Goal: Task Accomplishment & Management: Manage account settings

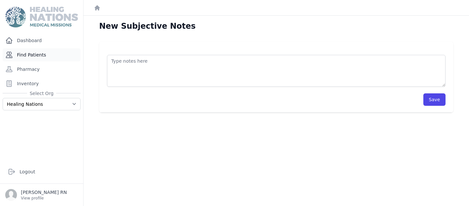
click at [34, 57] on link "Find Patients" at bounding box center [42, 54] width 78 height 13
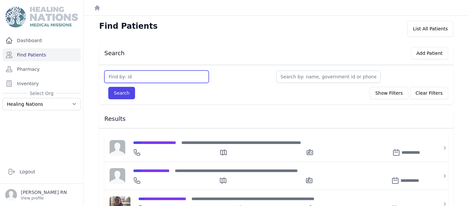
click at [113, 77] on input "text" at bounding box center [156, 76] width 104 height 12
type input "3810"
click at [126, 96] on button "Search" at bounding box center [121, 93] width 27 height 12
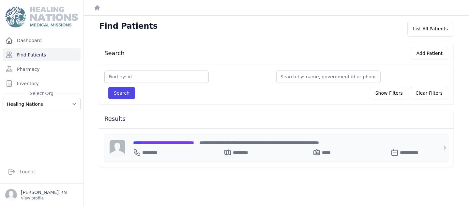
click at [167, 143] on span "**********" at bounding box center [163, 142] width 61 height 5
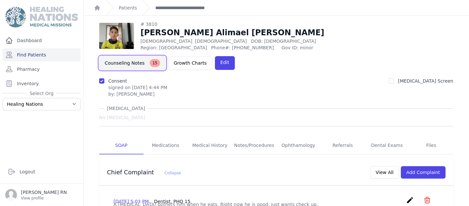
click at [166, 56] on button "Counseling Notes 15" at bounding box center [132, 63] width 67 height 14
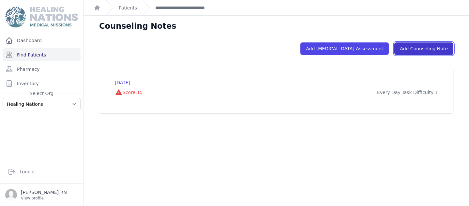
click at [418, 44] on link "Add Counseling Note" at bounding box center [424, 48] width 59 height 12
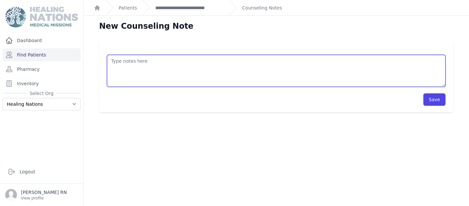
click at [112, 62] on textarea at bounding box center [276, 71] width 339 height 32
click at [178, 62] on textarea "Counseling Note from 7/7/2025 Met the Jonathan and his mother. Reviewed" at bounding box center [276, 71] width 339 height 32
drag, startPoint x: 321, startPoint y: 62, endPoint x: 298, endPoint y: 62, distance: 22.5
click at [298, 62] on textarea "Counseling Note from 7/7/2025 PHQ from 6/24/25 15 Met with Jonathan and his mot…" at bounding box center [276, 71] width 339 height 32
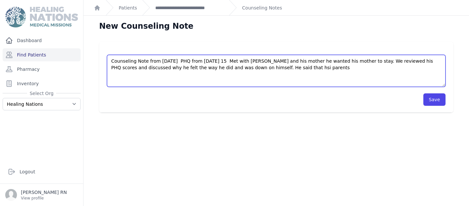
click at [278, 66] on textarea "Counseling Note from 7/7/2025 PHQ from 6/24/25 15 Met with Jonathan and his mot…" at bounding box center [276, 71] width 339 height 32
click at [299, 69] on textarea "Counseling Note from 7/7/2025 PHQ from 6/24/25 15 Met with Jonathan and his mot…" at bounding box center [276, 71] width 339 height 32
click at [342, 70] on textarea "Counseling Note from 7/7/2025 PHQ from 6/24/25 15 Met with Jonathan and his mot…" at bounding box center [276, 71] width 339 height 32
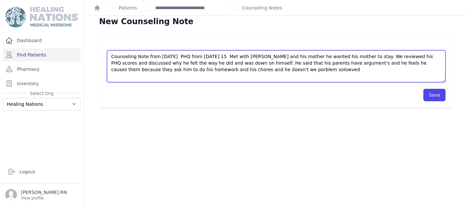
scroll to position [11, 0]
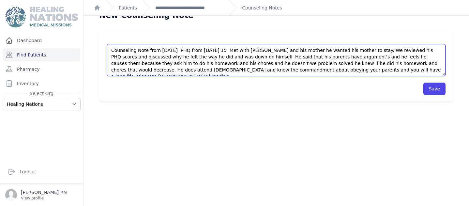
click at [340, 71] on textarea "Counseling Note from 7/7/2025 PHQ from 6/24/25 15 Met with Jonathan and his mot…" at bounding box center [276, 60] width 339 height 32
click at [374, 70] on textarea "Counseling Note from 7/7/2025 PHQ from 6/24/25 15 Met with Jonathan and his mot…" at bounding box center [276, 60] width 339 height 32
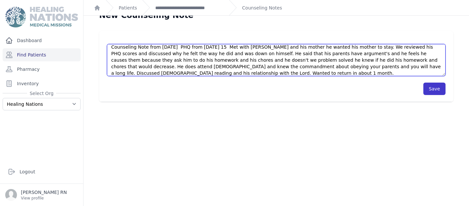
type textarea "Counseling Note from 7/7/2025 PHQ from 6/24/25 15 Met with Jonathan and his mot…"
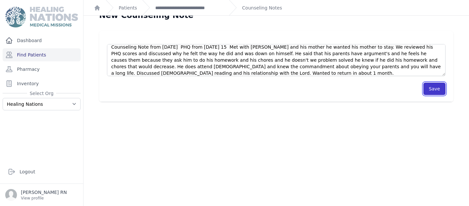
click at [424, 89] on button "Save" at bounding box center [435, 89] width 22 height 12
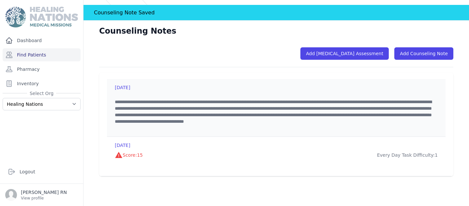
click at [219, 101] on p "**********" at bounding box center [274, 115] width 318 height 33
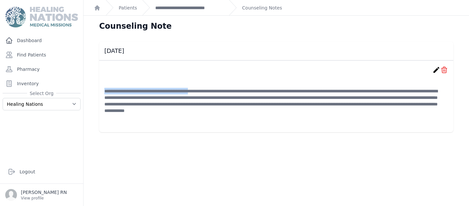
drag, startPoint x: 217, startPoint y: 90, endPoint x: 151, endPoint y: 85, distance: 66.8
click at [151, 85] on li "**********" at bounding box center [276, 101] width 344 height 51
click at [433, 70] on icon "create" at bounding box center [437, 70] width 8 height 8
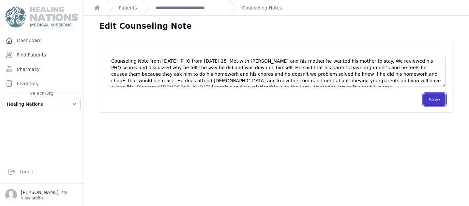
click at [425, 98] on button "Save" at bounding box center [435, 99] width 22 height 12
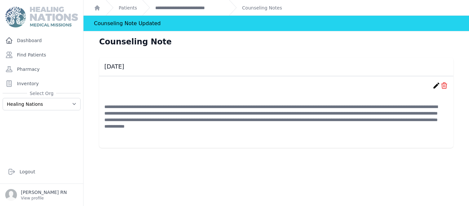
click at [96, 23] on div "Counseling Note Updated" at bounding box center [127, 23] width 67 height 15
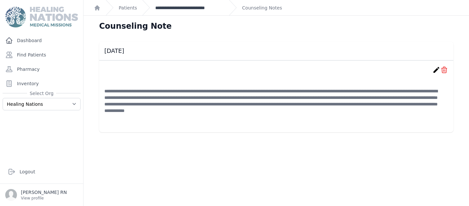
click at [177, 6] on link "**********" at bounding box center [189, 8] width 69 height 7
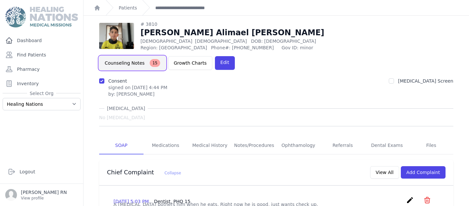
click at [166, 56] on button "Counseling Notes 15" at bounding box center [132, 63] width 67 height 14
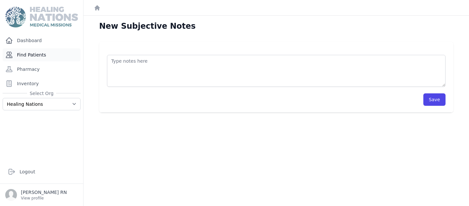
click at [26, 54] on link "Find Patients" at bounding box center [42, 54] width 78 height 13
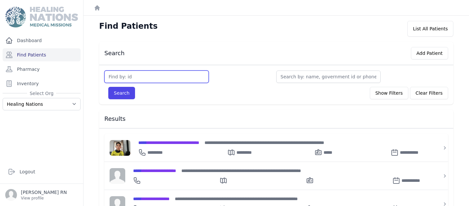
click at [111, 75] on input "text" at bounding box center [156, 76] width 104 height 12
type input "3689"
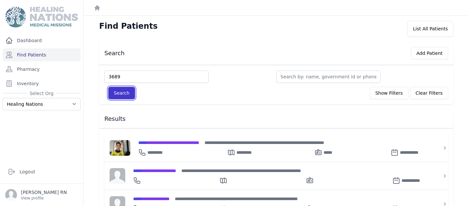
click at [117, 91] on button "Search" at bounding box center [121, 93] width 27 height 12
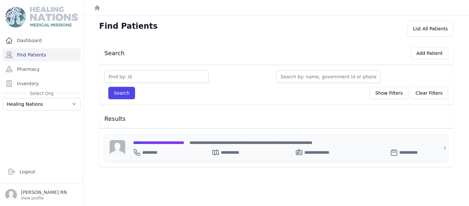
click at [154, 141] on span "**********" at bounding box center [158, 142] width 51 height 5
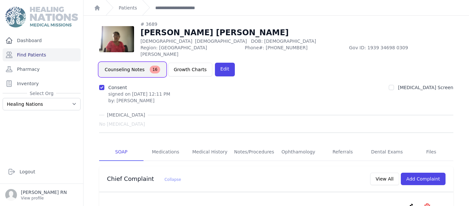
click at [166, 63] on button "Counseling Notes 16" at bounding box center [132, 70] width 67 height 14
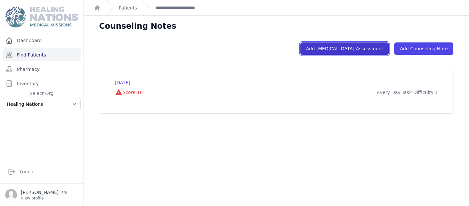
click at [330, 47] on link "Add [MEDICAL_DATA] Assessment" at bounding box center [345, 48] width 88 height 12
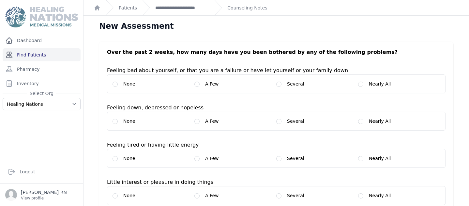
scroll to position [1, 0]
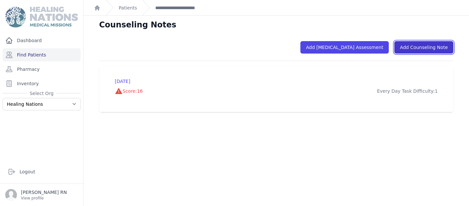
click at [413, 45] on link "Add Counseling Note" at bounding box center [424, 47] width 59 height 12
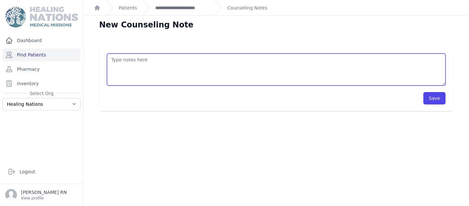
click at [115, 66] on textarea at bounding box center [276, 70] width 339 height 32
click at [157, 59] on textarea "Counseling Note form 7/7/2025" at bounding box center [276, 70] width 339 height 32
click at [181, 60] on textarea "Counseling Note from 7/7/2025" at bounding box center [276, 70] width 339 height 32
click at [188, 59] on textarea "Counseling Note from 7/7/2025 PHQscore" at bounding box center [276, 70] width 339 height 32
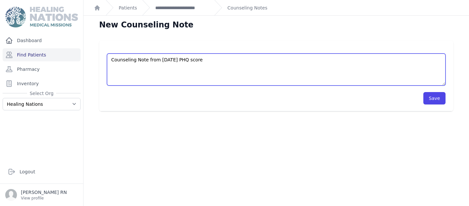
click at [202, 59] on textarea "Counseling Note from 7/7/2025 PHQ score" at bounding box center [276, 70] width 339 height 32
click at [257, 59] on textarea "Counseling Note from 7/7/2025 PHQ score 6/20/2025 16: Met with Mria Eulalia" at bounding box center [276, 70] width 339 height 32
click at [286, 60] on textarea "Counseling Note from 7/7/2025 PHQ score 6/20/2025 16: Met with Maria Eulalia" at bounding box center [276, 70] width 339 height 32
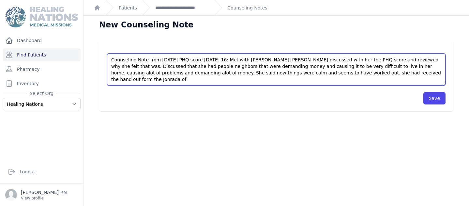
drag, startPoint x: 394, startPoint y: 72, endPoint x: 390, endPoint y: 71, distance: 4.0
click at [390, 71] on textarea "Counseling Note from 7/7/2025 PHQ score 6/20/2025 16: Met with Maria Eulalia di…" at bounding box center [276, 70] width 339 height 32
click at [408, 74] on textarea "Counseling Note from 7/7/2025 PHQ score 6/20/2025 16: Met with Maria Eulalia di…" at bounding box center [276, 70] width 339 height 32
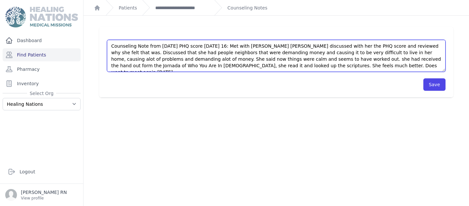
scroll to position [16, 0]
type textarea "Counseling Note from 7/7/2025 PHQ score 6/20/2025 16: Met with Maria Eulalia di…"
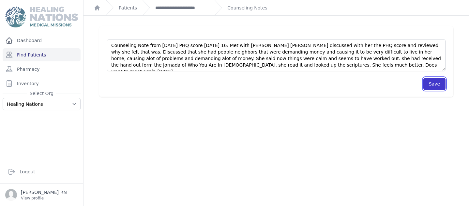
click at [424, 81] on button "Save" at bounding box center [435, 84] width 22 height 12
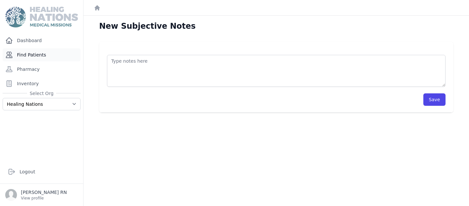
click at [37, 58] on link "Find Patients" at bounding box center [42, 54] width 78 height 13
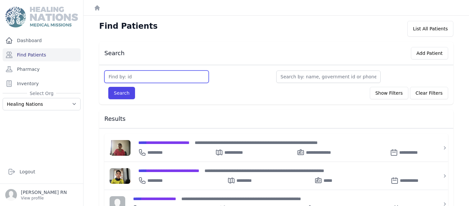
click at [108, 76] on input "text" at bounding box center [156, 76] width 104 height 12
type input "3689"
click at [154, 143] on span "**********" at bounding box center [163, 142] width 51 height 5
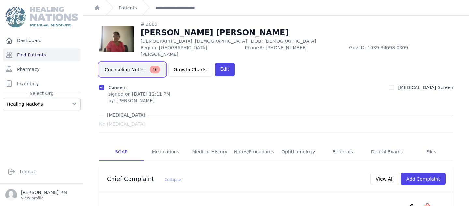
click at [166, 63] on button "Counseling Notes 16" at bounding box center [132, 70] width 67 height 14
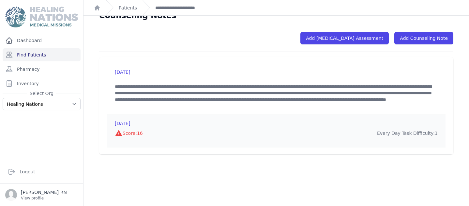
scroll to position [16, 0]
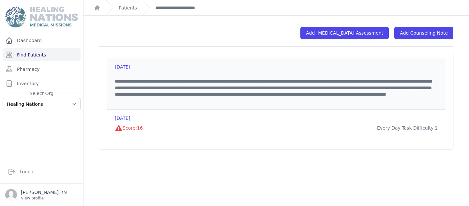
click at [166, 77] on div "**********" at bounding box center [276, 83] width 339 height 51
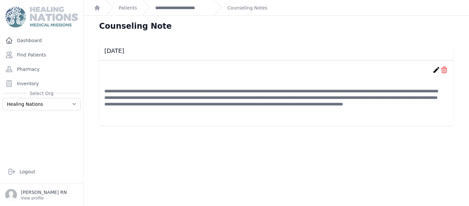
click at [433, 70] on icon "create" at bounding box center [437, 70] width 8 height 8
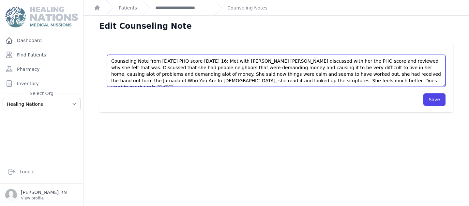
click at [165, 60] on textarea "Counseling Note from 7/7/2025 PHQ score 6/20/2025 16: Met with Maria Eulalia di…" at bounding box center [276, 71] width 339 height 32
type textarea "Counseling Note from 7/14/2025 PHQ score 6/20/2025 16: Met with Maria Eulalia d…"
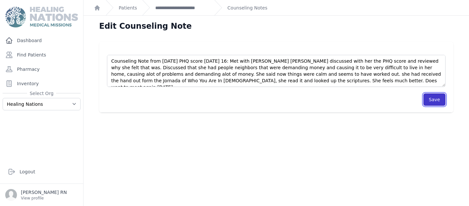
click at [427, 101] on button "Save" at bounding box center [435, 99] width 22 height 12
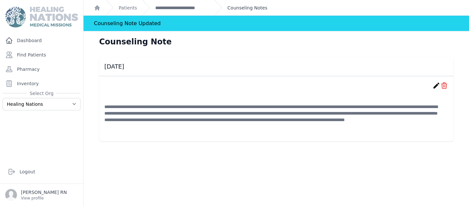
click at [235, 11] on link "Counseling Notes" at bounding box center [247, 8] width 40 height 7
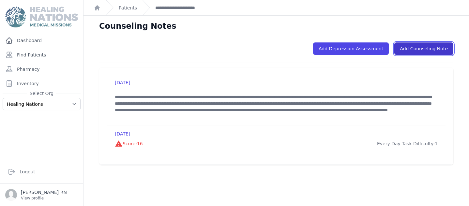
click at [418, 50] on link "Add Counseling Note" at bounding box center [424, 48] width 59 height 12
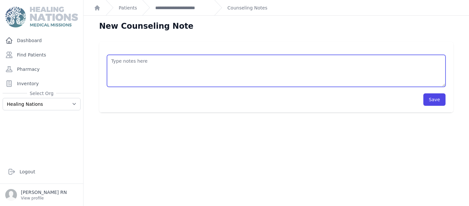
click at [111, 63] on textarea at bounding box center [276, 71] width 339 height 32
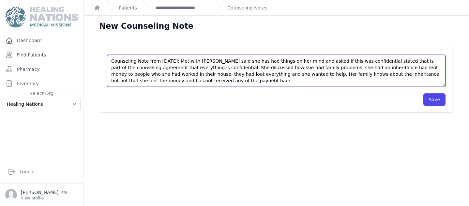
click at [178, 82] on textarea "Counseling Note from 7/28/25: Met with Maria said she has had things on her min…" at bounding box center [276, 71] width 339 height 32
click at [191, 81] on textarea "Counseling Note from 7/28/25: Met with Maria said she has had things on her min…" at bounding box center [276, 71] width 339 height 32
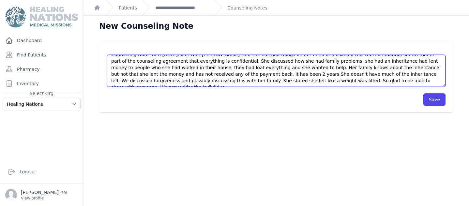
scroll to position [10, 0]
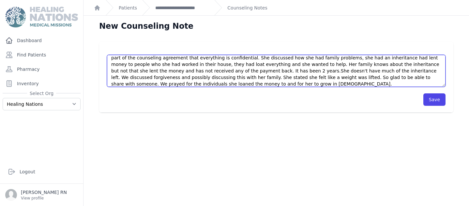
click at [251, 85] on textarea "Counseling Note from 7/28/25: Met with Maria said she has had things on her min…" at bounding box center [276, 71] width 339 height 32
type textarea "Counseling Note from 7/28/25: Met with Maria said she has had things on her min…"
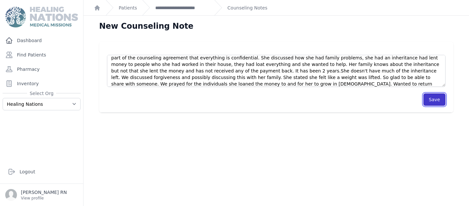
click at [424, 99] on button "Save" at bounding box center [435, 99] width 22 height 12
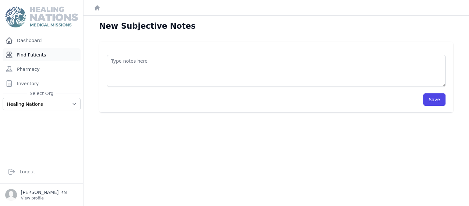
click at [30, 53] on link "Find Patients" at bounding box center [42, 54] width 78 height 13
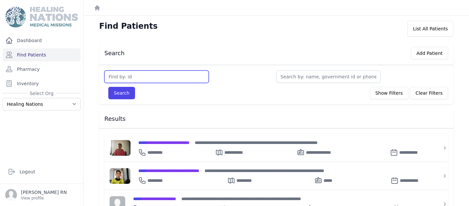
click at [111, 72] on input "text" at bounding box center [156, 76] width 104 height 12
type input "3676"
click at [116, 93] on button "Search" at bounding box center [121, 93] width 27 height 12
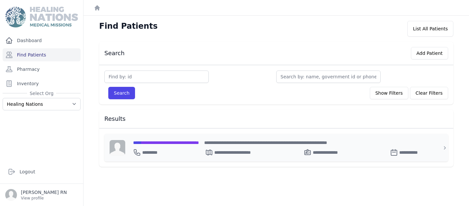
click at [153, 142] on span "**********" at bounding box center [166, 142] width 66 height 5
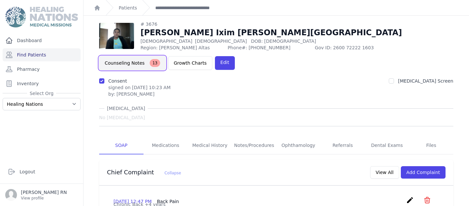
click at [111, 60] on button "Counseling Notes 13" at bounding box center [132, 63] width 67 height 14
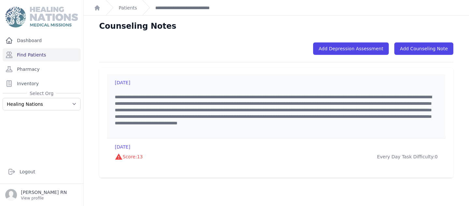
click at [238, 94] on p "**********" at bounding box center [274, 113] width 318 height 39
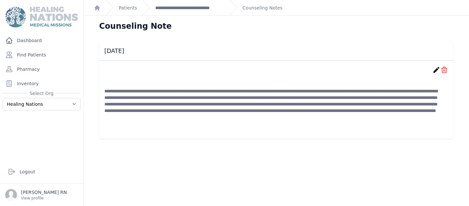
click at [433, 67] on icon "create" at bounding box center [437, 70] width 8 height 8
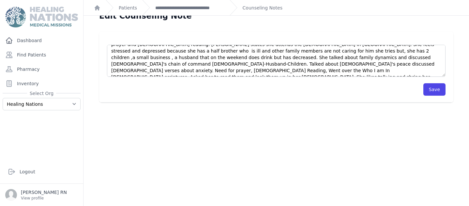
scroll to position [16, 0]
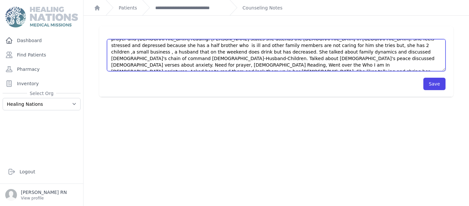
click at [152, 65] on textarea "7/14/2025 PHQ score from Jornada 6/19/2025 was 13. At the Jornada MD recommende…" at bounding box center [276, 55] width 339 height 32
drag, startPoint x: 160, startPoint y: 64, endPoint x: 154, endPoint y: 65, distance: 6.6
click at [154, 65] on textarea "7/14/2025 PHQ score from Jornada 6/19/2025 was 13. At the Jornada MD recommende…" at bounding box center [276, 55] width 339 height 32
click at [173, 67] on textarea "7/14/2025 PHQ score from Jornada 6/19/2025 was 13. At the Jornada MD recommende…" at bounding box center [276, 55] width 339 height 32
type textarea "7/14/2025 PHQ score from Jornada 6/19/2025 was 13. At the Jornada MD recommende…"
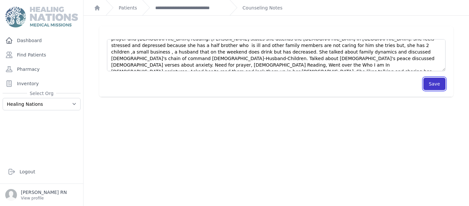
click at [428, 80] on button "Save" at bounding box center [435, 84] width 22 height 12
